Goal: Task Accomplishment & Management: Use online tool/utility

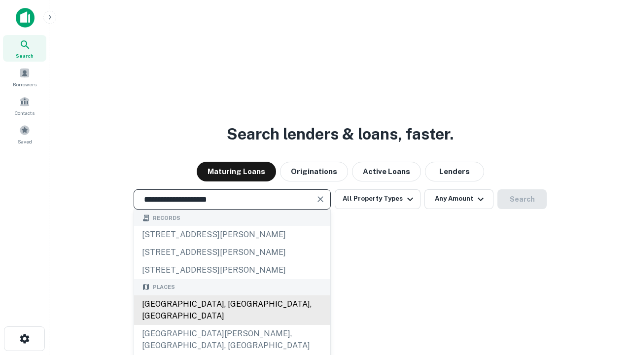
click at [232, 325] on div "[GEOGRAPHIC_DATA], [GEOGRAPHIC_DATA], [GEOGRAPHIC_DATA]" at bounding box center [232, 310] width 196 height 30
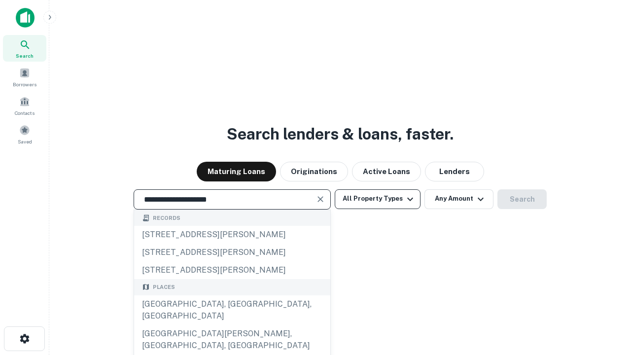
type input "**********"
click at [378, 199] on button "All Property Types" at bounding box center [378, 199] width 86 height 20
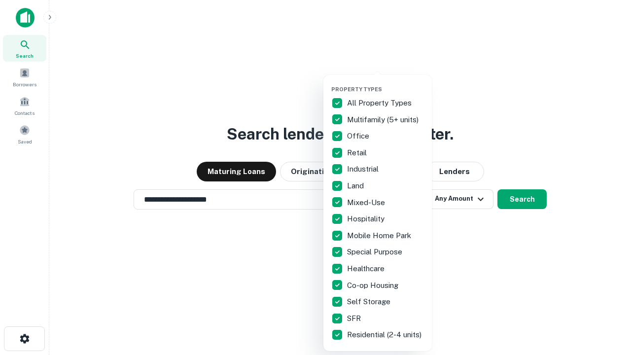
click at [386, 83] on button "button" at bounding box center [385, 83] width 108 height 0
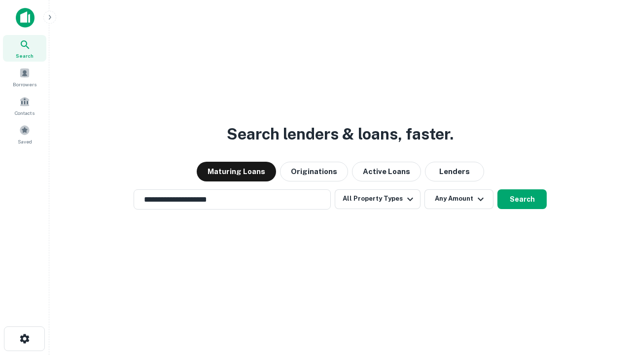
scroll to position [15, 0]
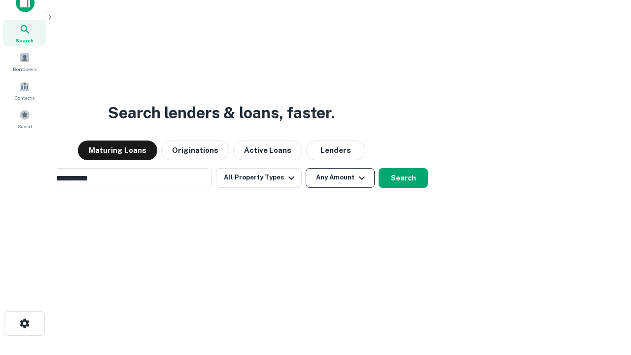
click at [306, 168] on button "Any Amount" at bounding box center [340, 178] width 69 height 20
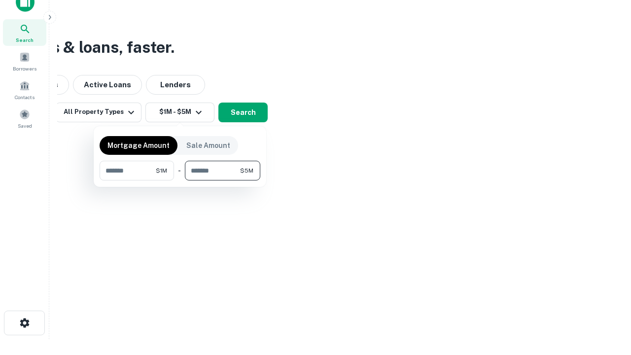
type input "*******"
click at [180, 180] on button "button" at bounding box center [180, 180] width 161 height 0
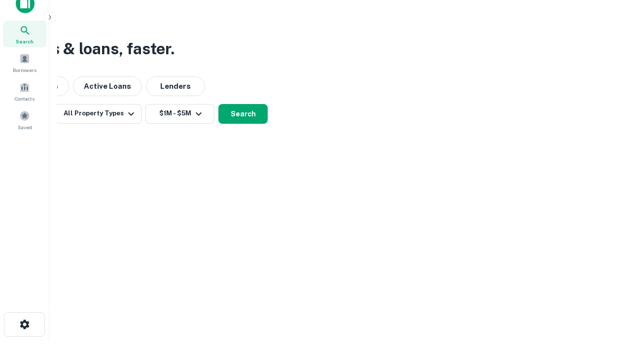
scroll to position [6, 182]
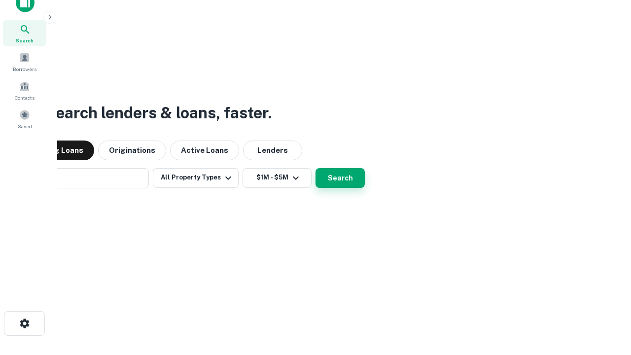
click at [316, 168] on button "Search" at bounding box center [340, 178] width 49 height 20
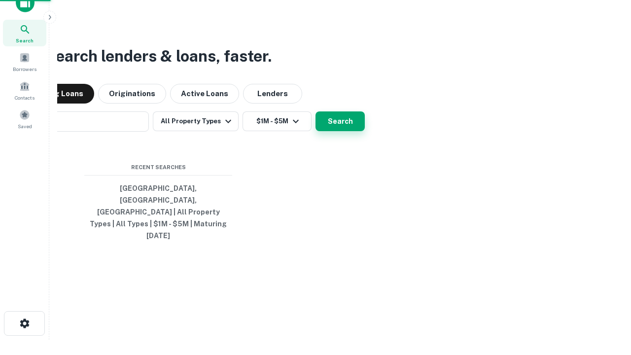
scroll to position [26, 279]
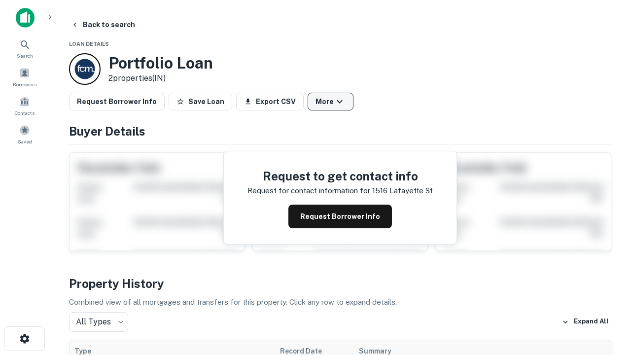
click at [330, 102] on button "More" at bounding box center [331, 102] width 46 height 18
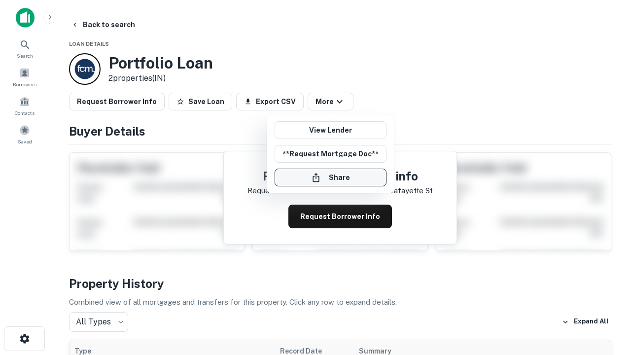
click at [330, 178] on button "Share" at bounding box center [331, 178] width 112 height 18
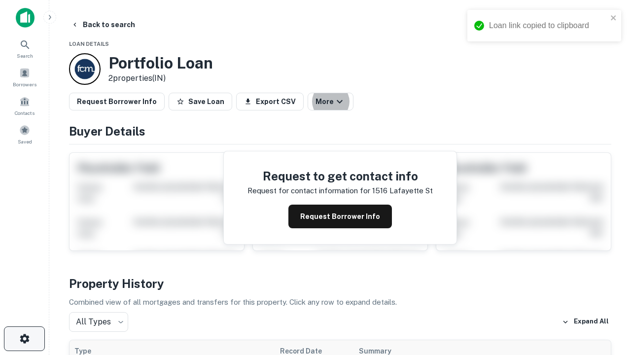
click at [24, 339] on icon "button" at bounding box center [25, 339] width 12 height 12
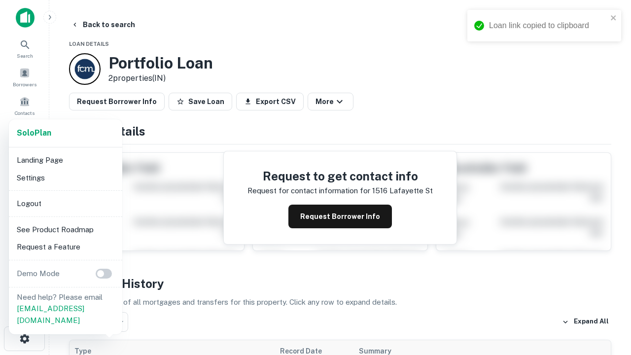
click at [65, 203] on li "Logout" at bounding box center [66, 204] width 106 height 18
